Goal: Task Accomplishment & Management: Use online tool/utility

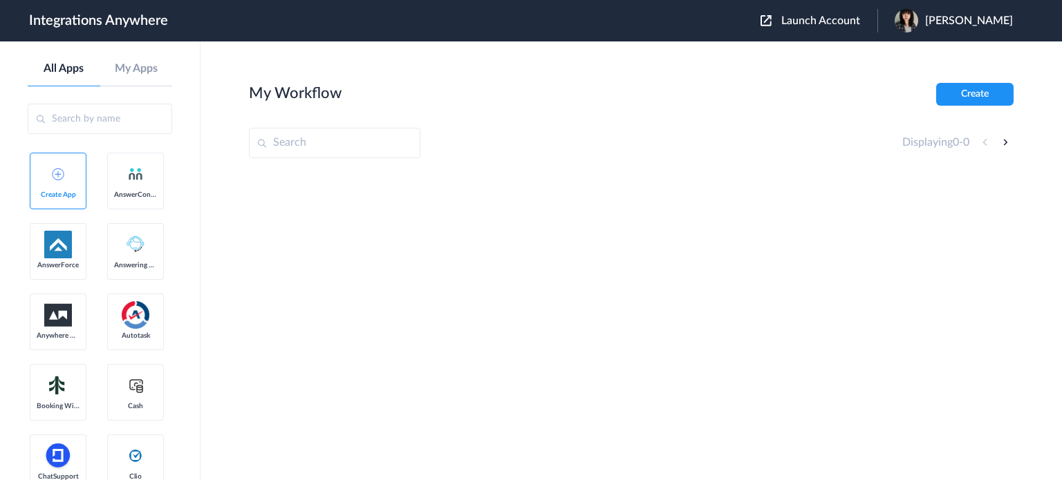
click at [843, 21] on span "Launch Account" at bounding box center [820, 20] width 79 height 11
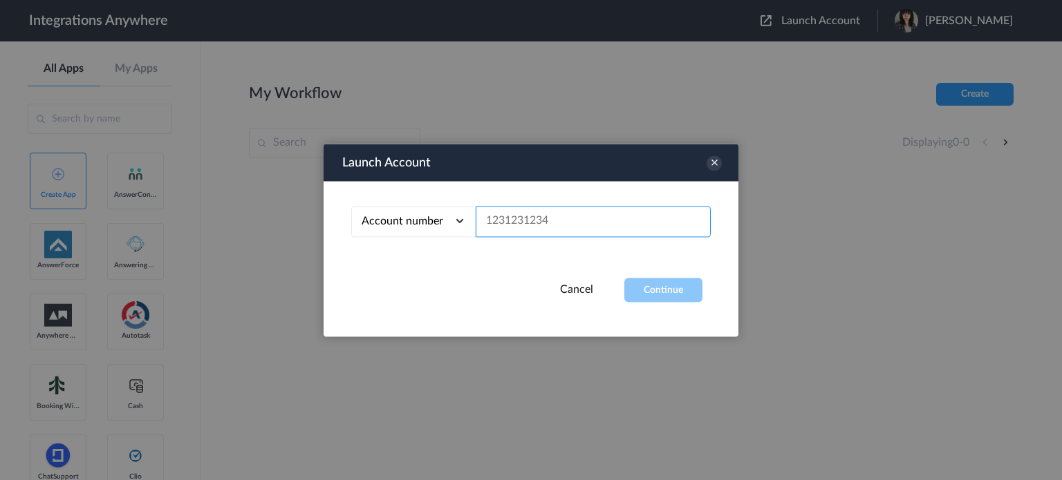
click at [508, 220] on input "text" at bounding box center [593, 221] width 235 height 31
paste input "8666547508"
type input "8666547508"
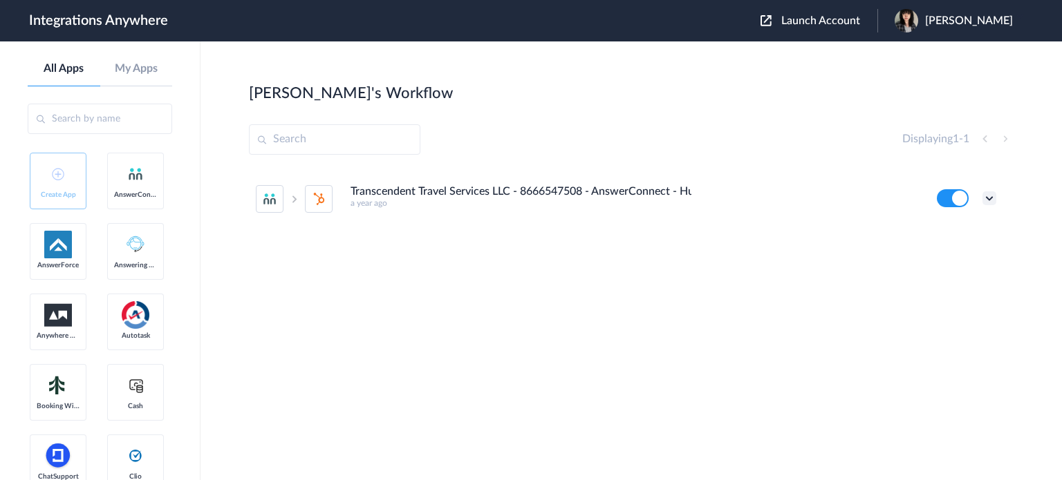
click at [986, 198] on icon at bounding box center [989, 198] width 14 height 14
click at [940, 254] on link "Task history" at bounding box center [950, 256] width 66 height 10
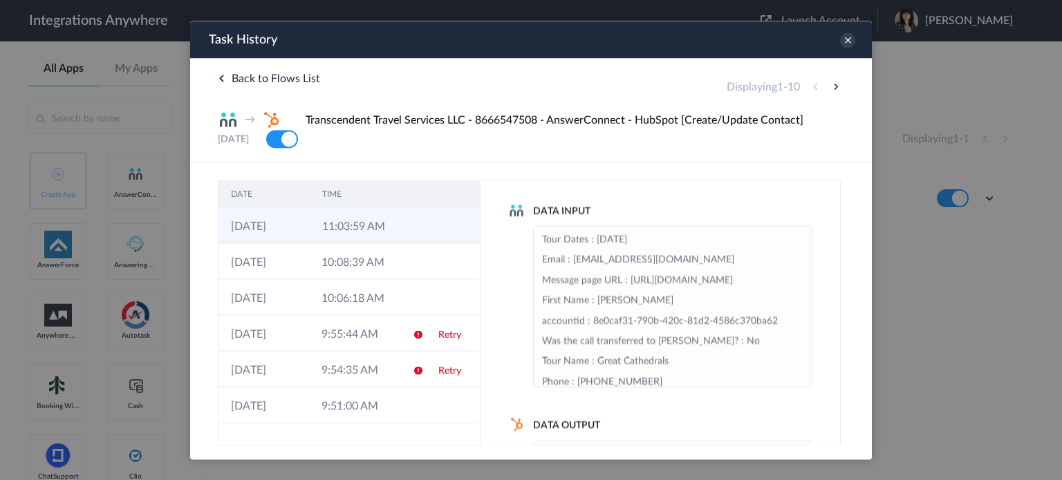
click at [361, 220] on td "11:03:59 AM" at bounding box center [355, 225] width 91 height 36
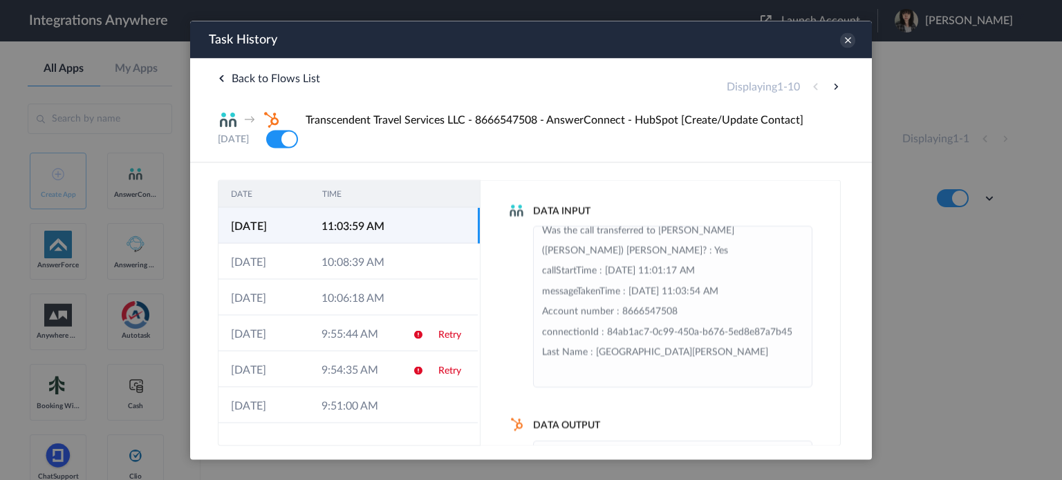
scroll to position [426, 0]
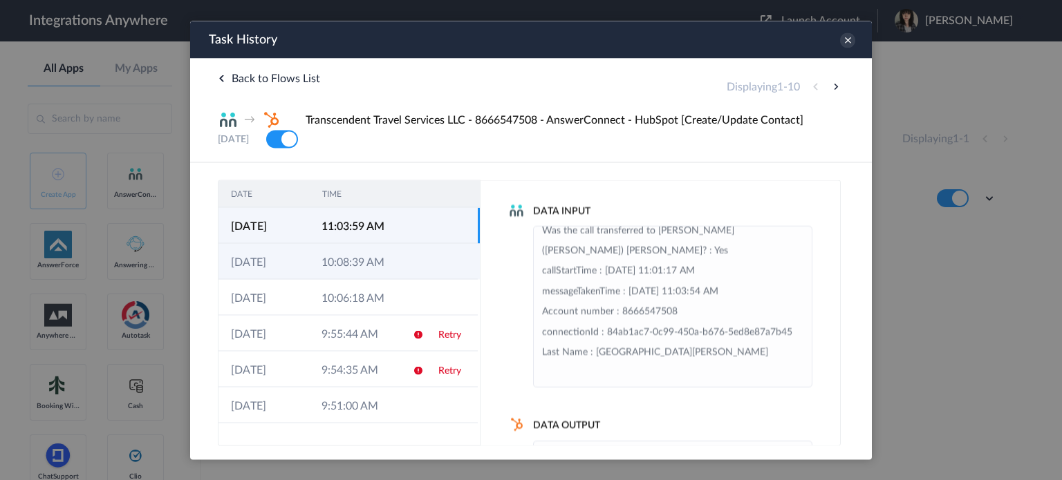
click at [400, 263] on td at bounding box center [413, 261] width 26 height 36
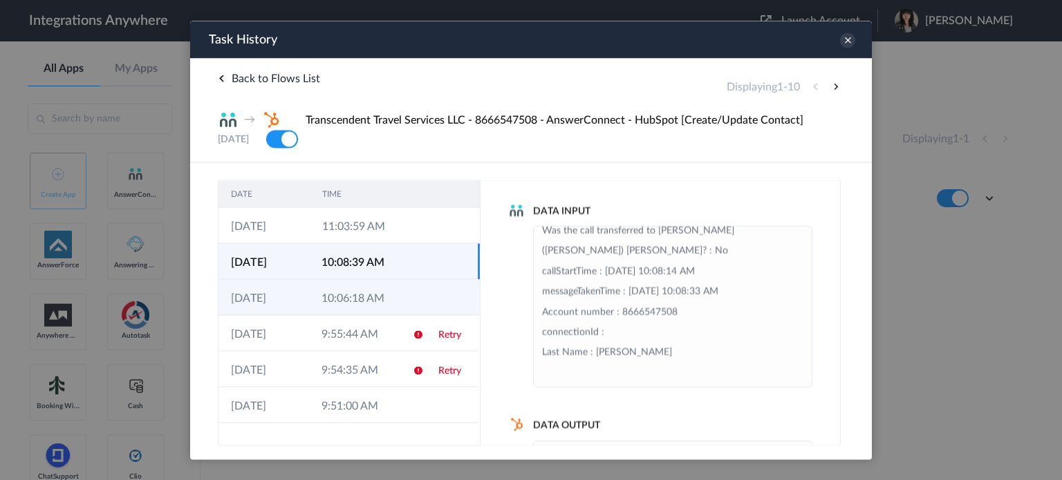
click at [400, 288] on td at bounding box center [413, 297] width 26 height 36
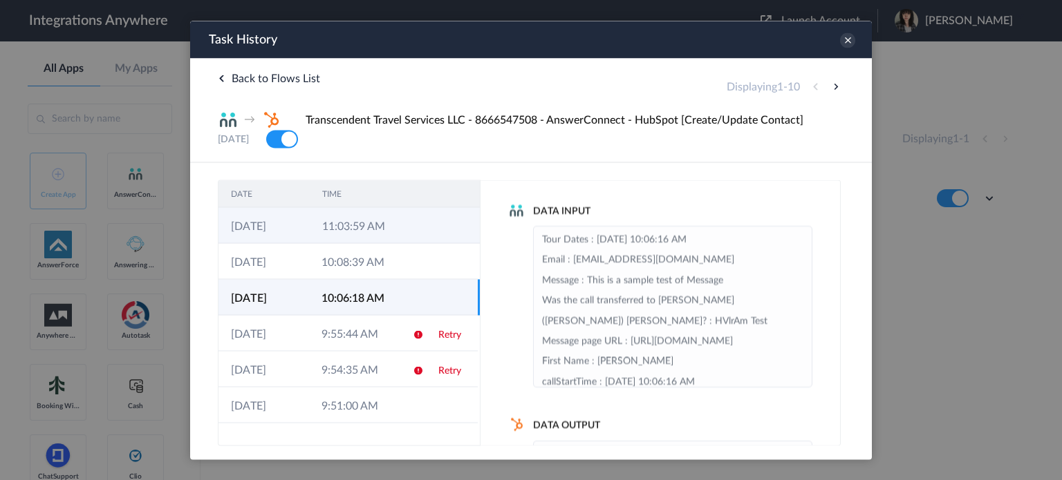
click at [414, 222] on icon at bounding box center [419, 226] width 11 height 11
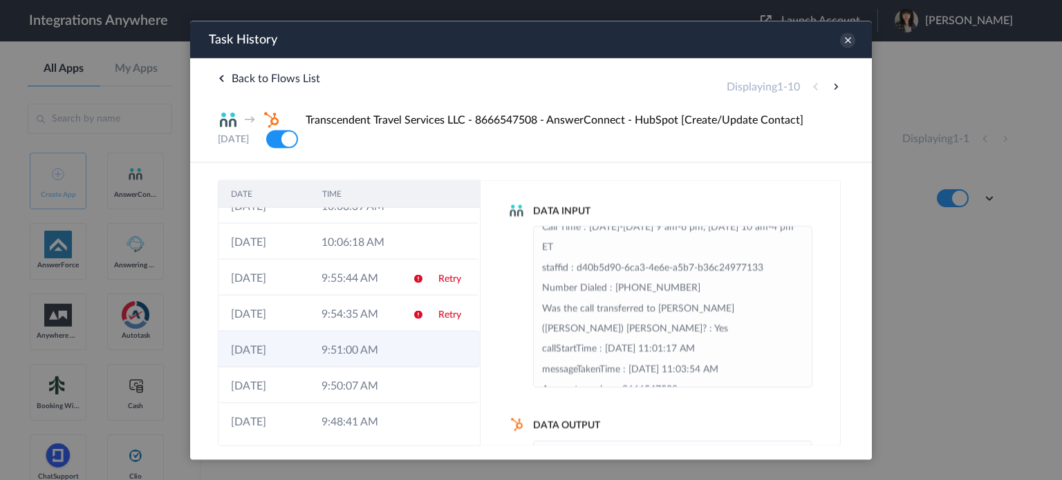
scroll to position [0, 0]
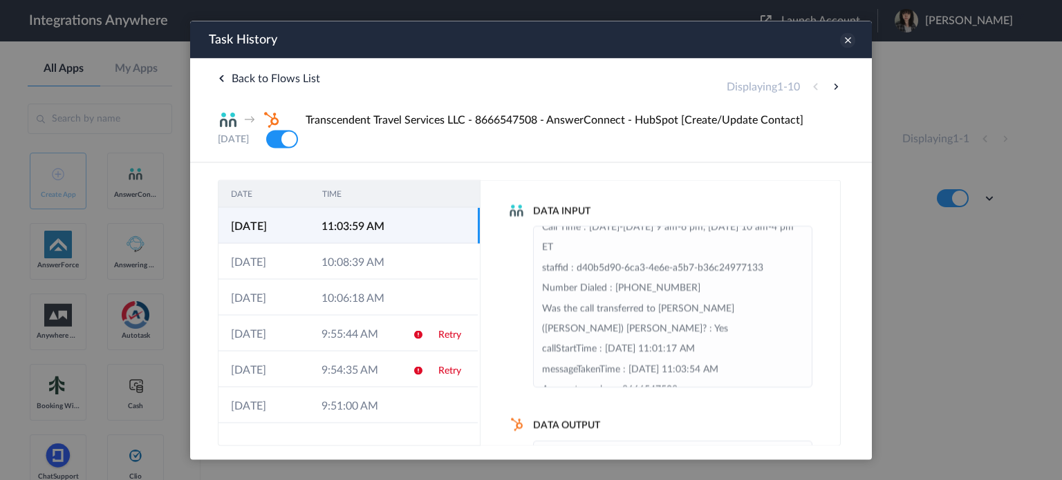
click at [843, 38] on icon at bounding box center [847, 39] width 15 height 15
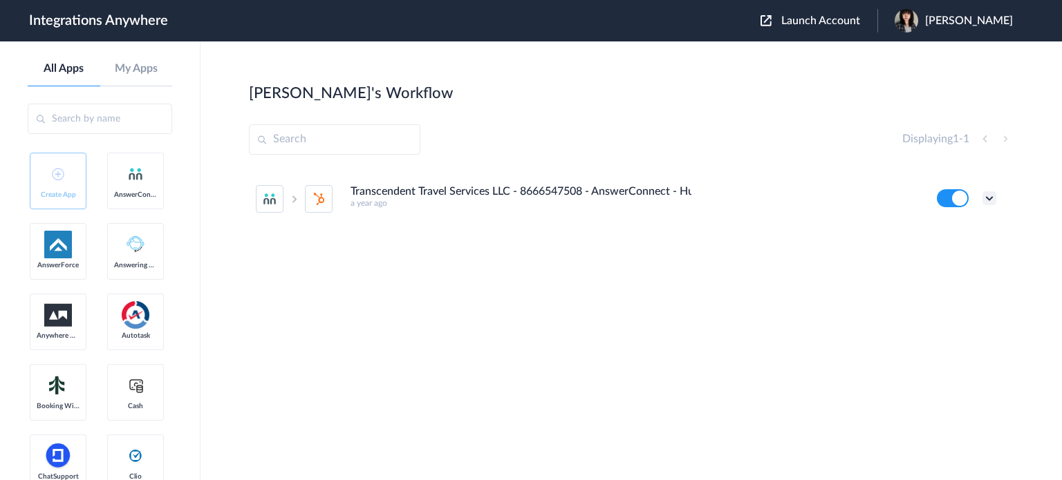
click at [986, 196] on icon at bounding box center [989, 198] width 14 height 14
click at [963, 228] on li "Edit" at bounding box center [951, 231] width 90 height 26
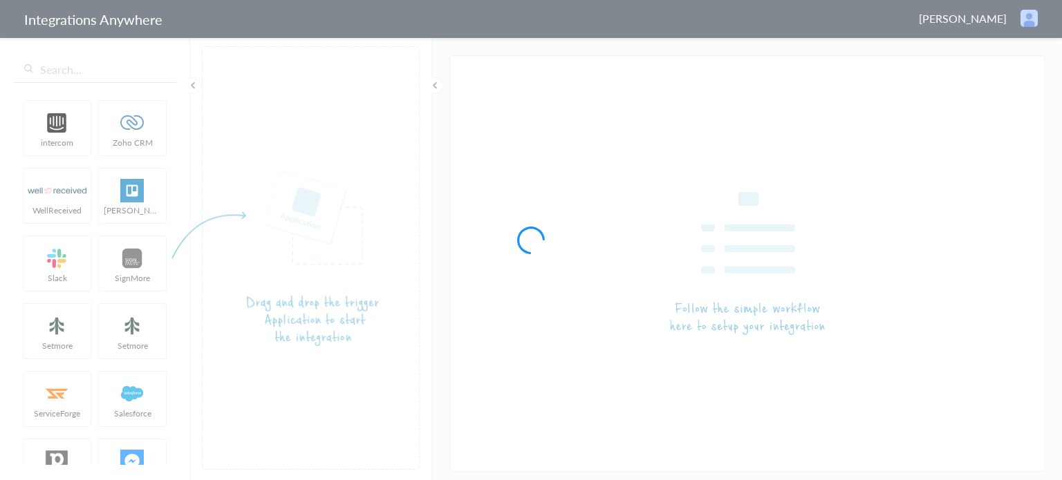
type input "Transcendent Travel Services LLC - 8666547508 - AnswerConnect - HubSpot [Create…"
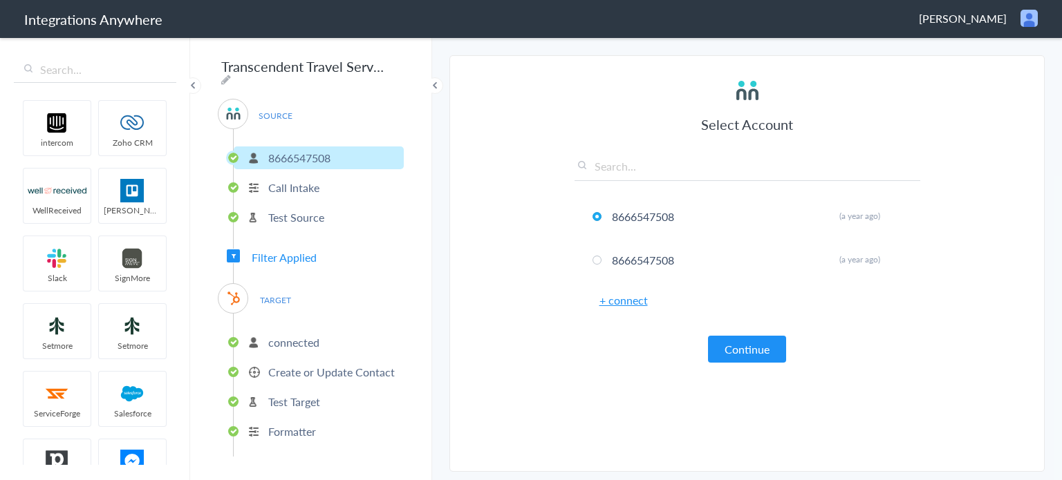
click at [282, 256] on span "Filter Applied" at bounding box center [284, 258] width 65 height 16
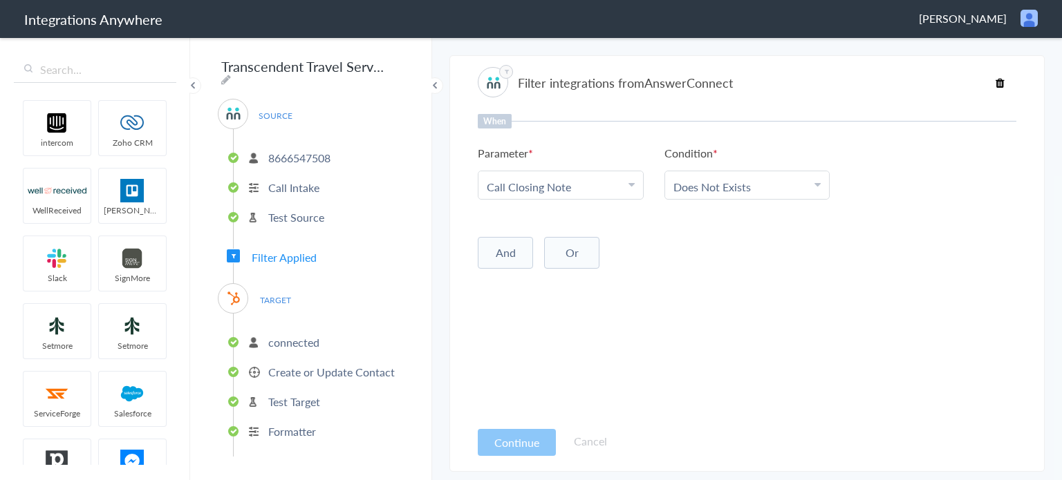
click at [293, 335] on p "connected" at bounding box center [293, 343] width 51 height 16
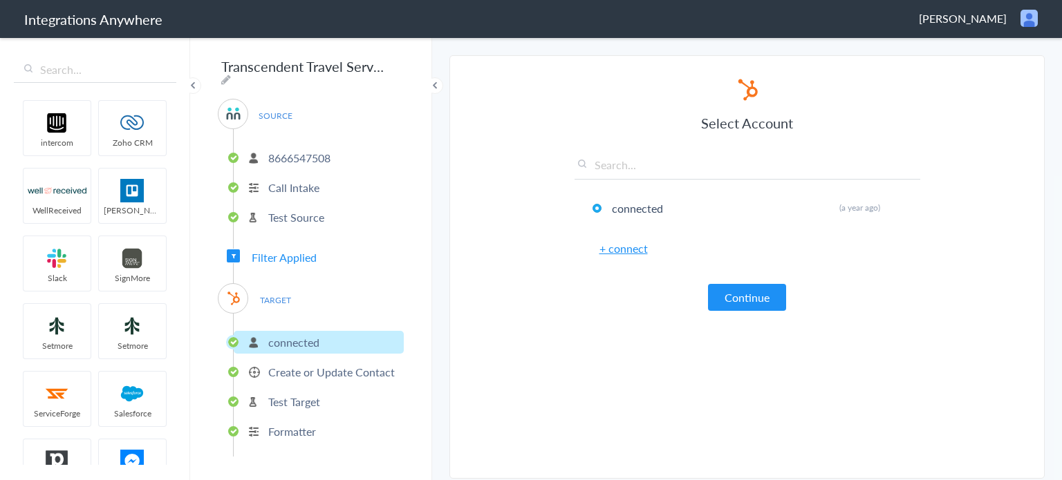
click at [317, 370] on p "Create or Update Contact" at bounding box center [331, 372] width 126 height 16
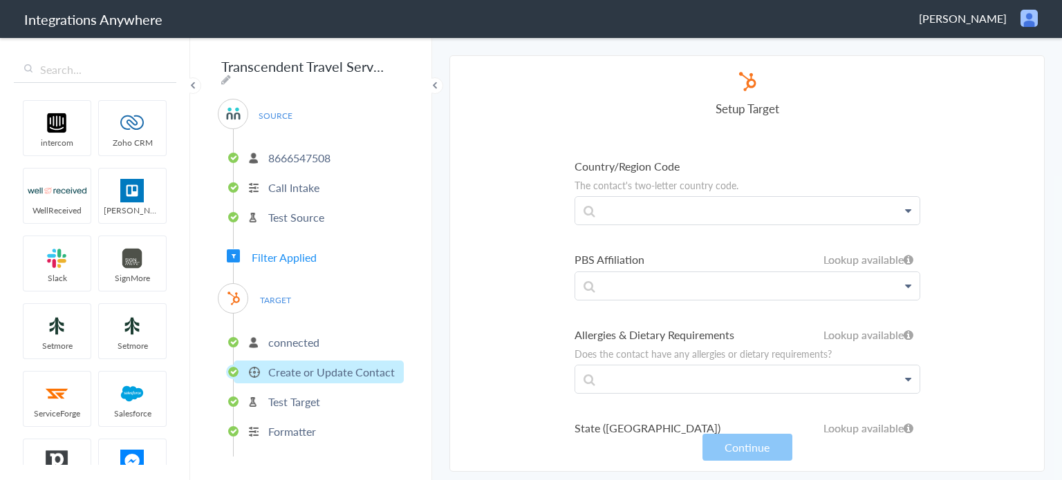
scroll to position [13152, 0]
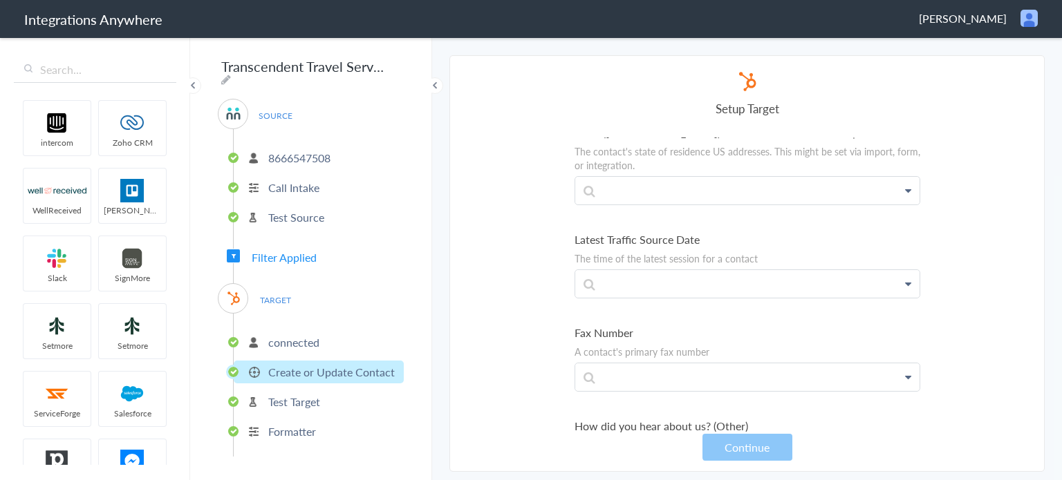
click at [304, 424] on p "Formatter" at bounding box center [292, 432] width 48 height 16
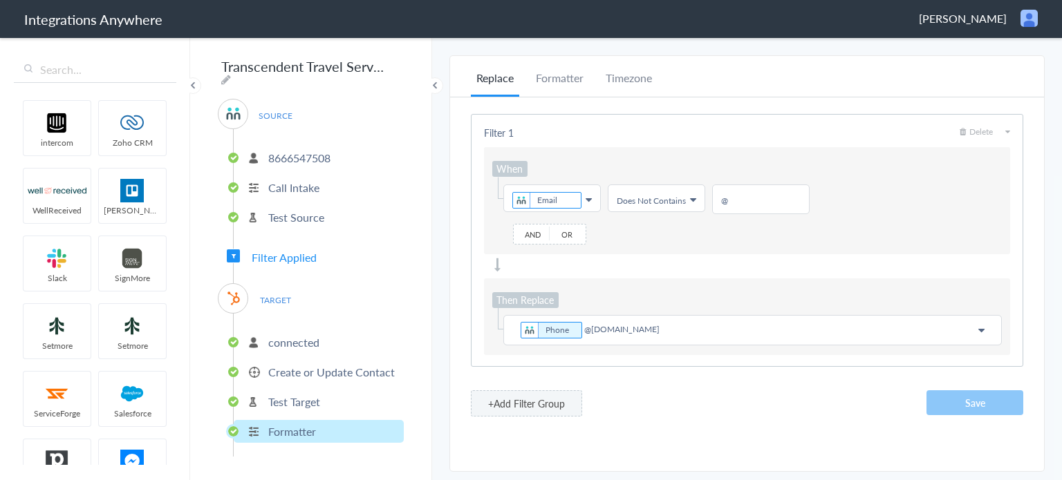
click at [323, 364] on p "Create or Update Contact" at bounding box center [331, 372] width 126 height 16
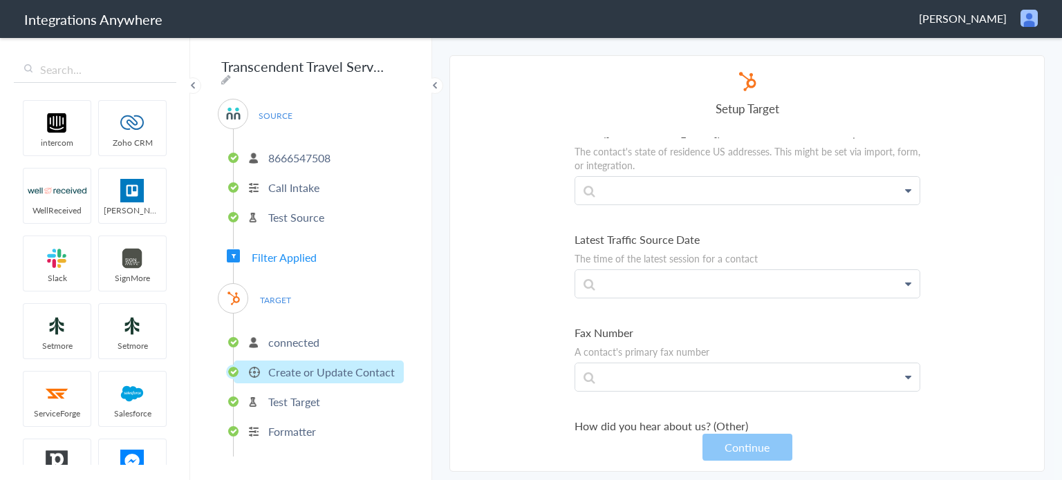
click at [309, 424] on p "Formatter" at bounding box center [292, 432] width 48 height 16
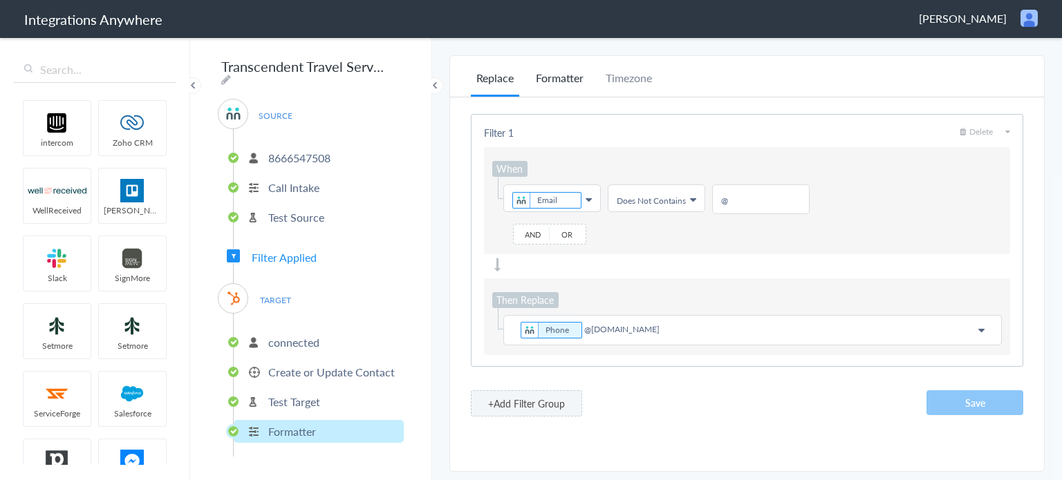
click at [551, 78] on li "Formatter" at bounding box center [559, 83] width 59 height 27
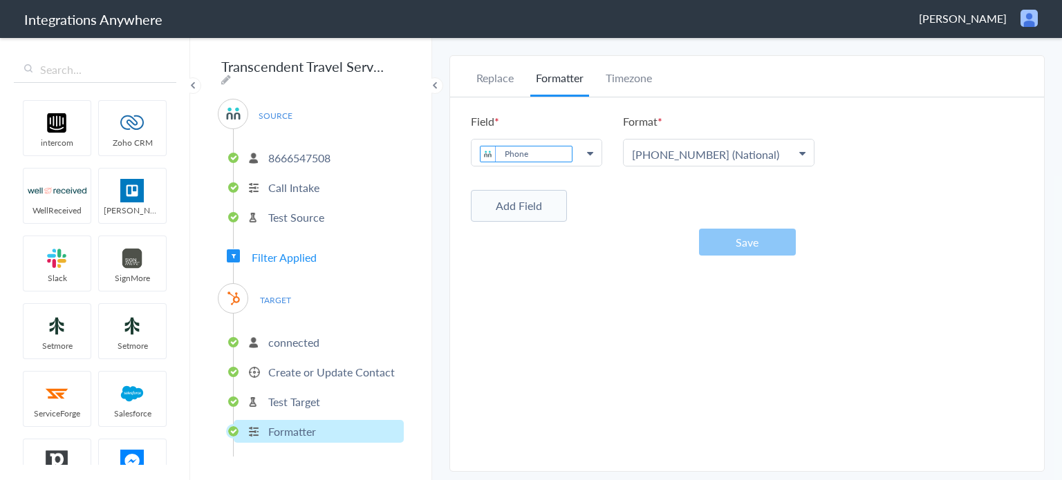
click at [525, 213] on button "Add Field" at bounding box center [519, 206] width 96 height 32
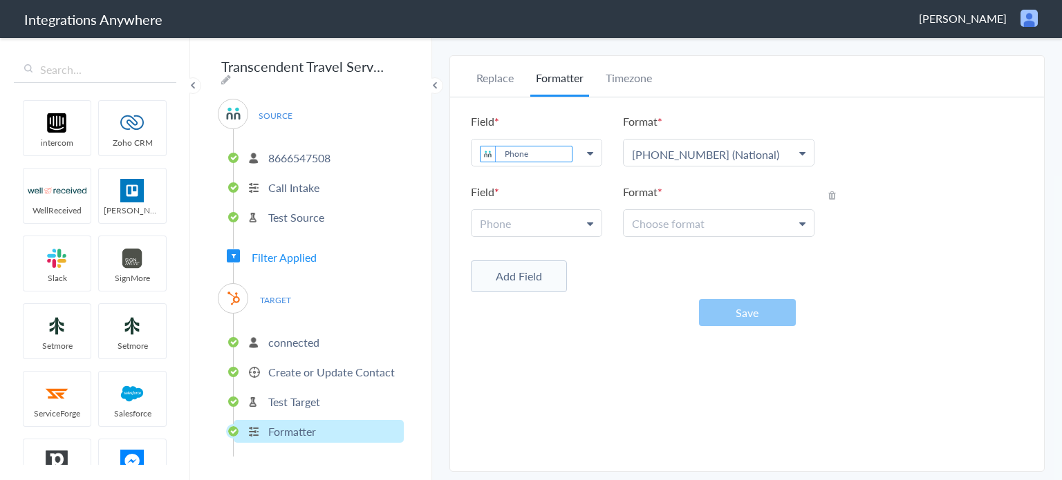
click at [554, 229] on link "Phone" at bounding box center [536, 223] width 130 height 26
click at [643, 265] on div "Add Field" at bounding box center [747, 275] width 552 height 35
click at [271, 298] on span "TARGET" at bounding box center [275, 300] width 53 height 19
click at [290, 250] on span "Filter Applied" at bounding box center [284, 258] width 65 height 16
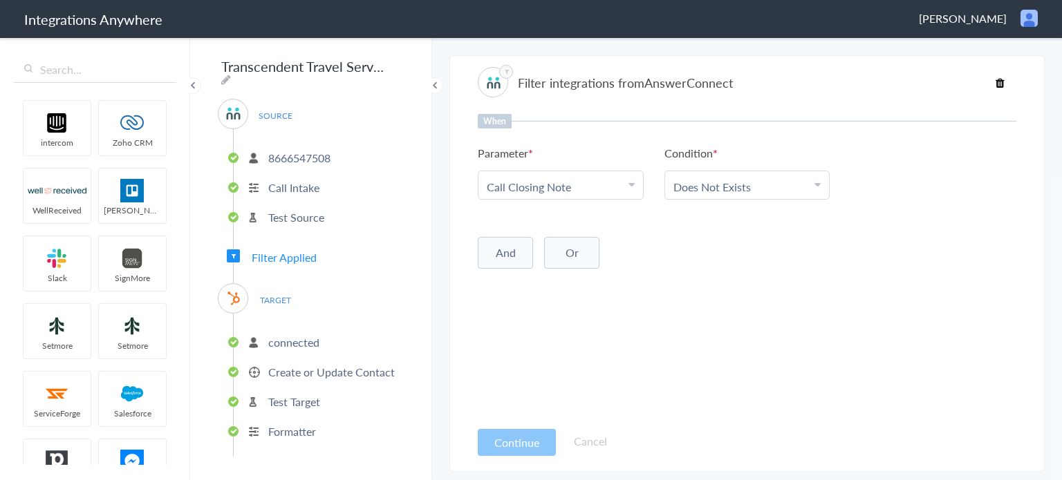
click at [301, 335] on p "connected" at bounding box center [293, 343] width 51 height 16
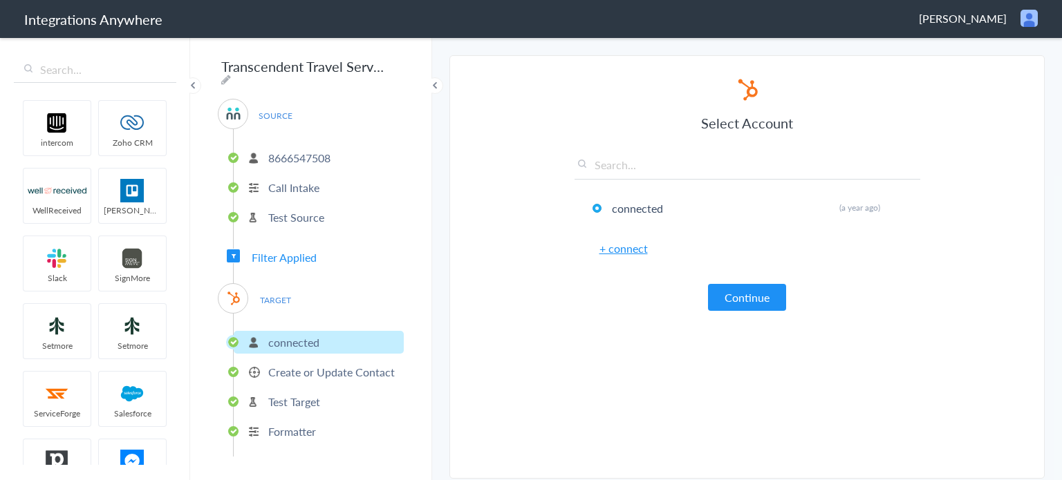
click at [314, 367] on p "Create or Update Contact" at bounding box center [331, 372] width 126 height 16
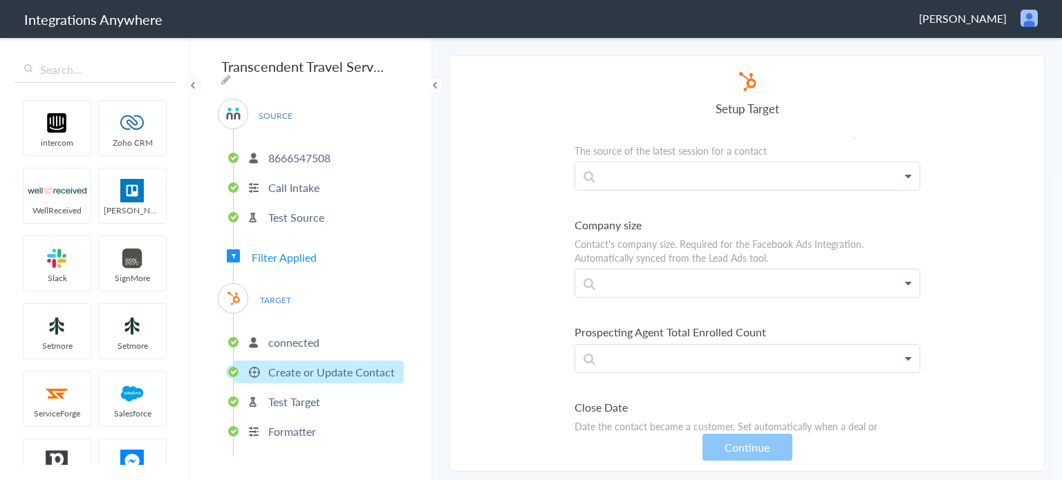
scroll to position [7761, 0]
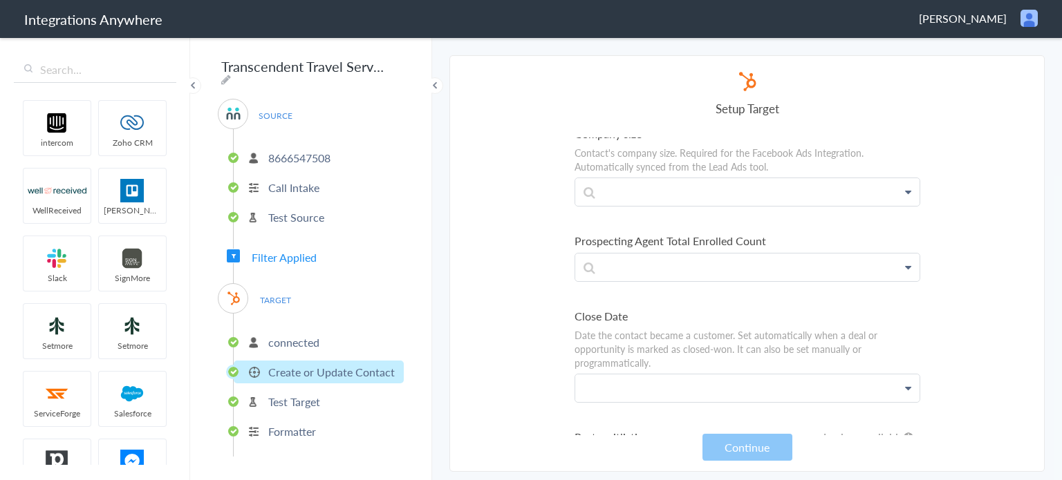
click at [728, 375] on p at bounding box center [747, 388] width 344 height 27
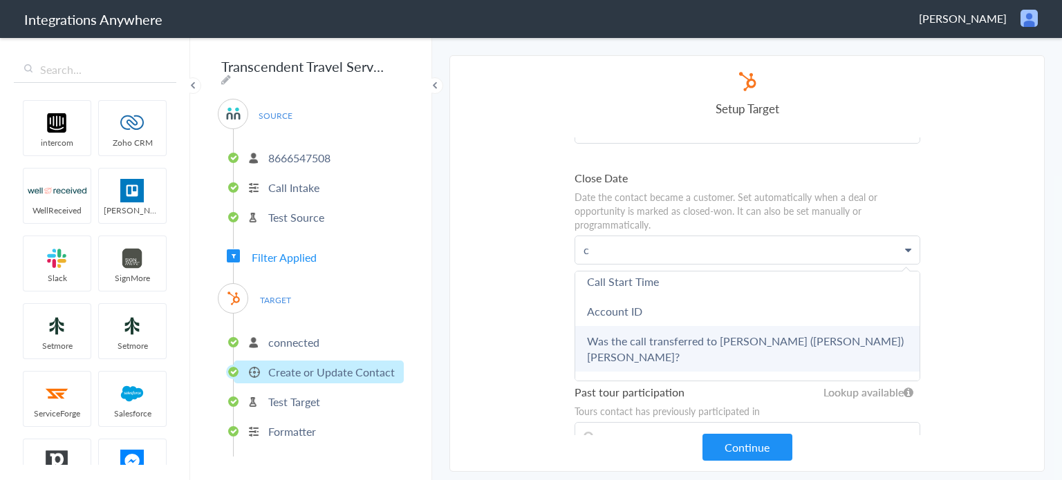
scroll to position [0, 0]
